Goal: Task Accomplishment & Management: Use online tool/utility

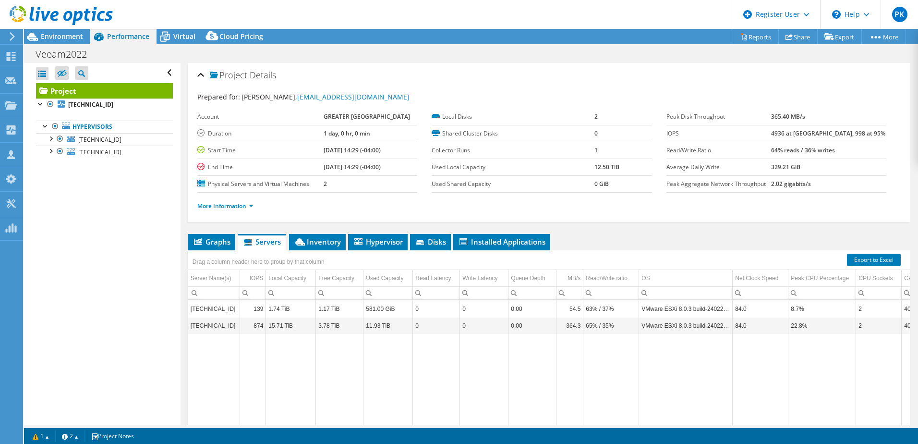
select select "USD"
click at [131, 34] on span "Performance" at bounding box center [128, 36] width 42 height 9
click at [72, 34] on span "Environment" at bounding box center [62, 36] width 42 height 9
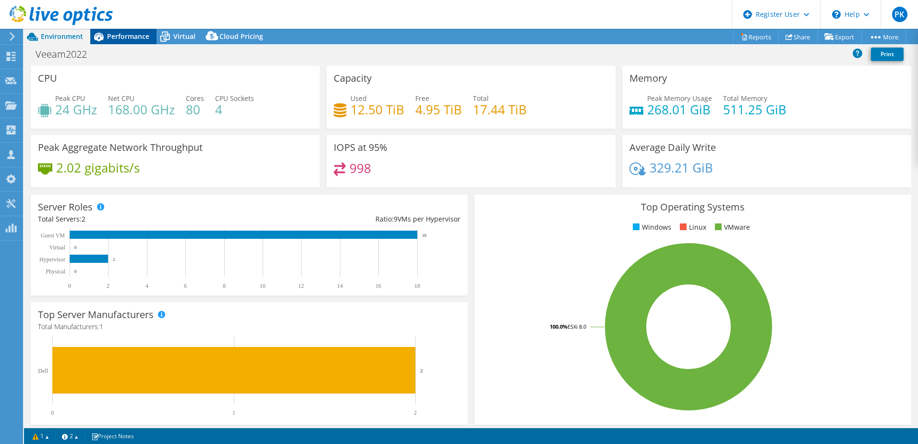
click at [122, 38] on span "Performance" at bounding box center [128, 36] width 42 height 9
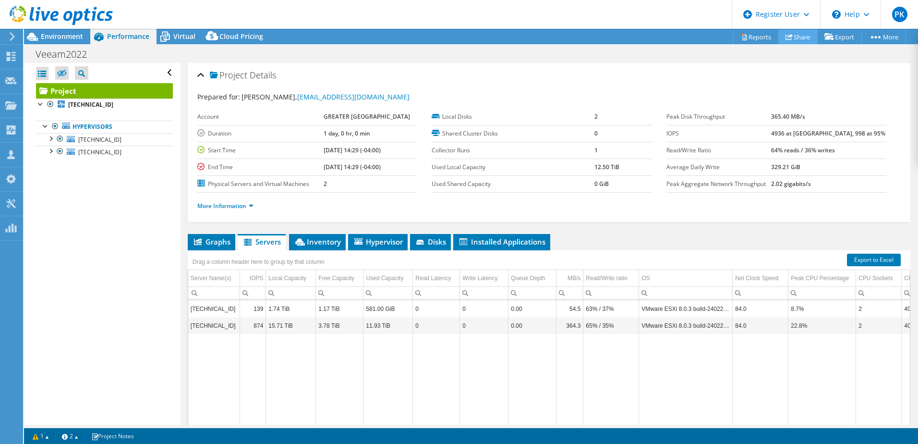
click at [790, 38] on link "Share" at bounding box center [797, 36] width 39 height 15
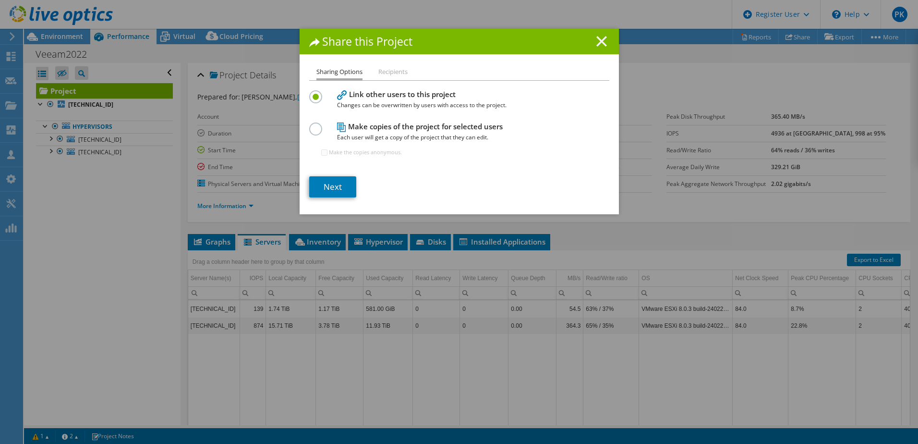
click at [600, 40] on line at bounding box center [602, 41] width 10 height 10
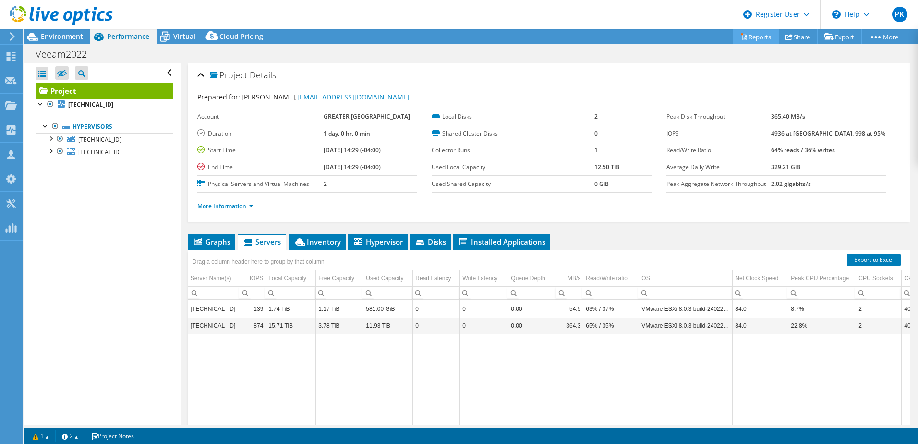
click at [749, 38] on link "Reports" at bounding box center [756, 36] width 46 height 15
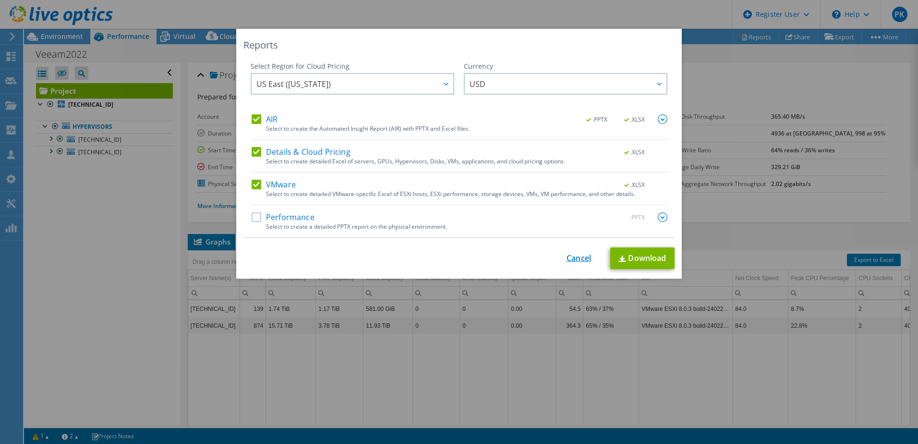
click at [575, 261] on link "Cancel" at bounding box center [579, 258] width 24 height 9
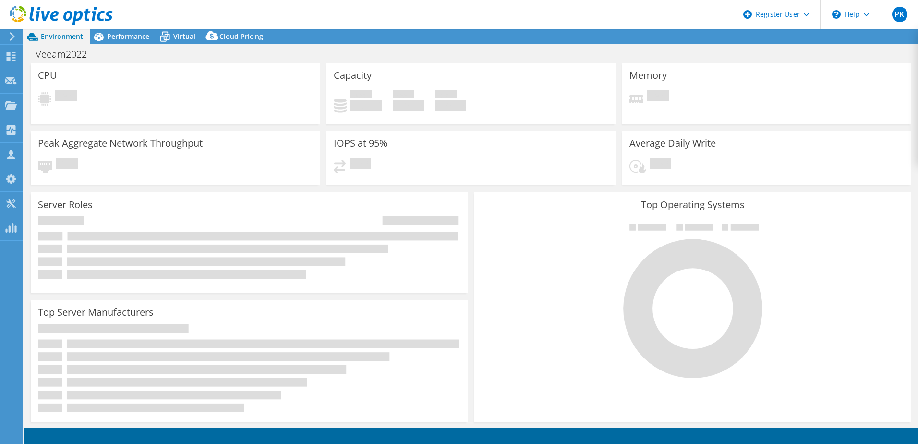
select select "USD"
